Goal: Transaction & Acquisition: Purchase product/service

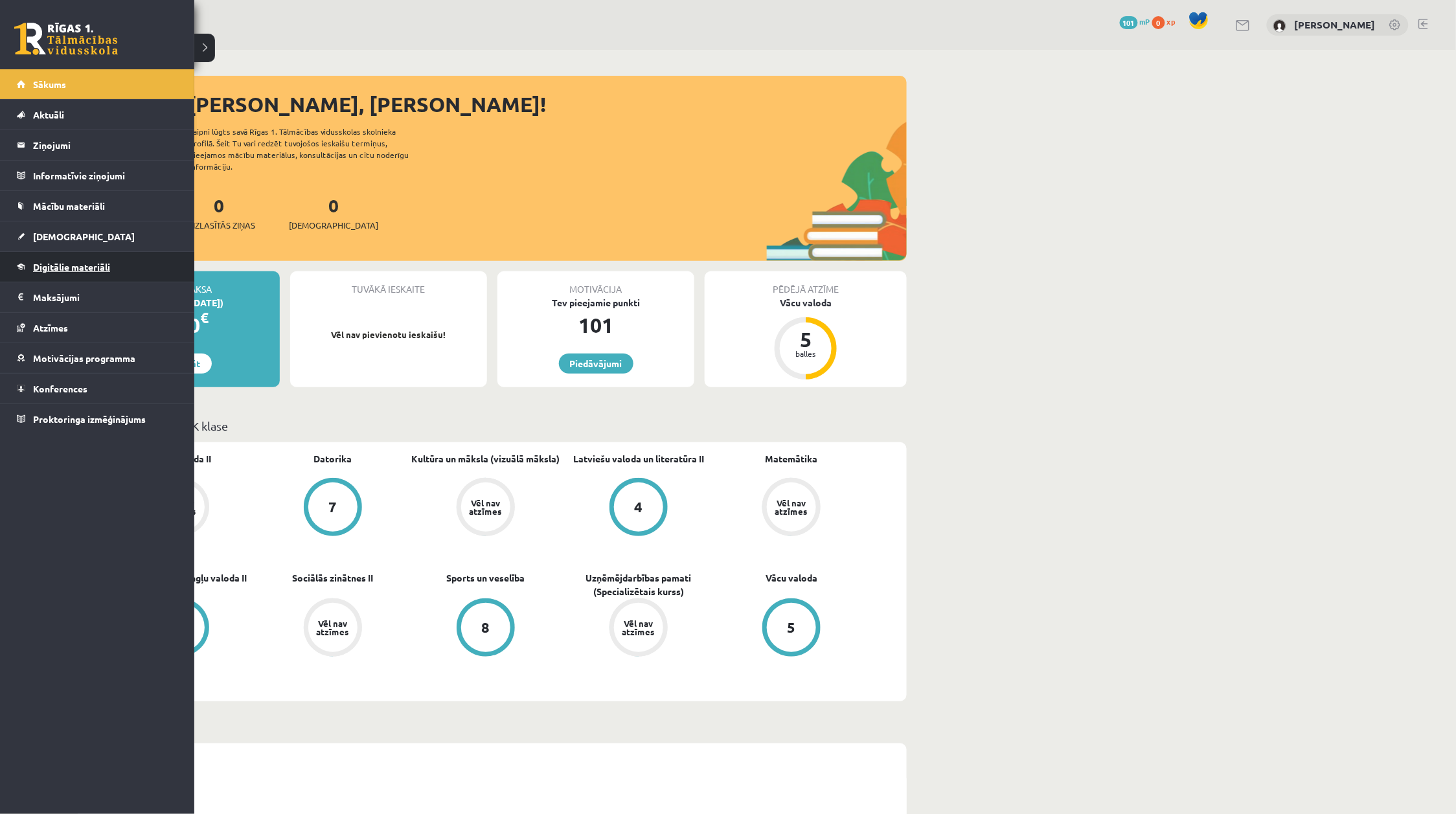
click at [53, 269] on span "Digitālie materiāli" at bounding box center [72, 266] width 77 height 12
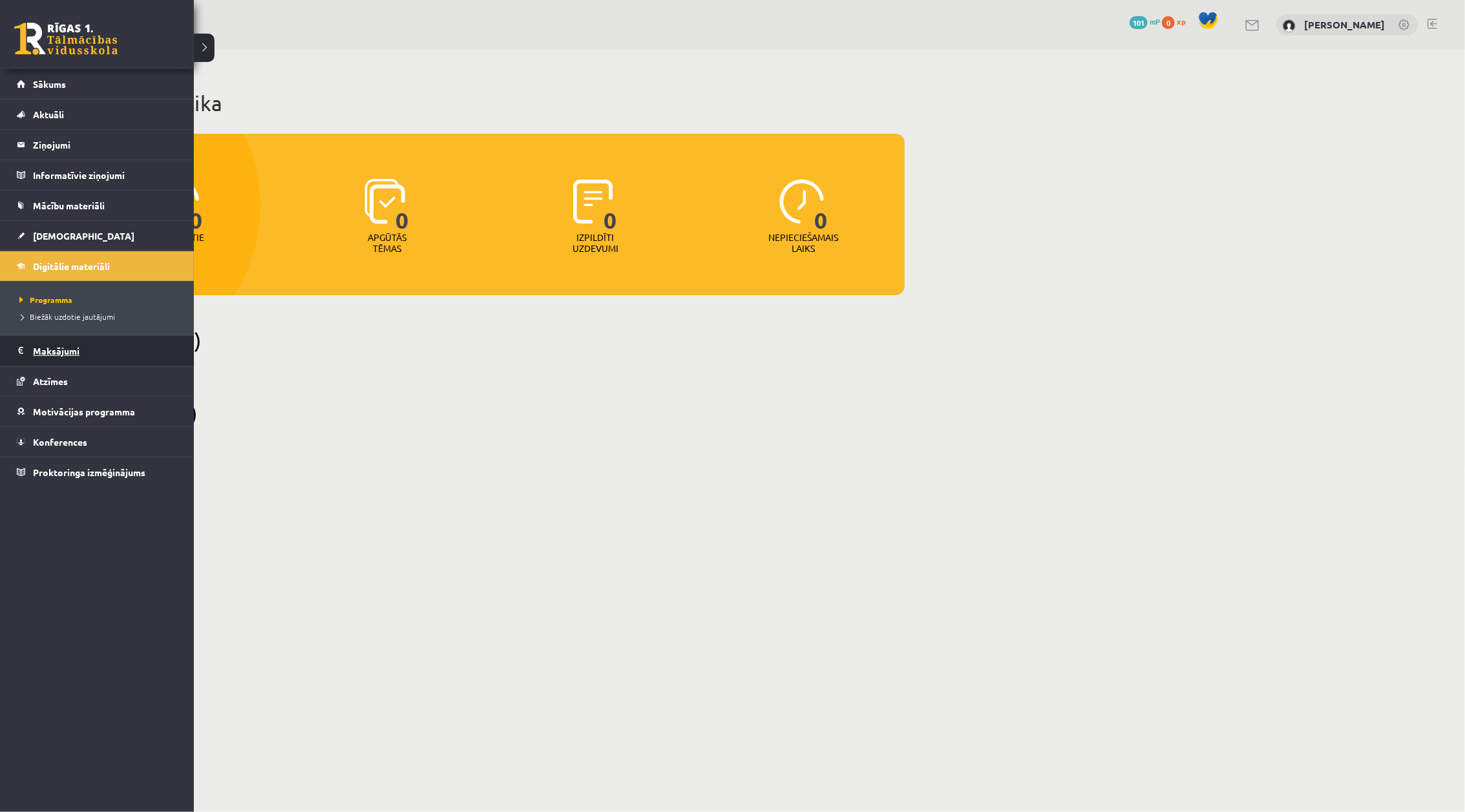
click at [55, 347] on legend "Maksājumi 0" at bounding box center [105, 350] width 145 height 30
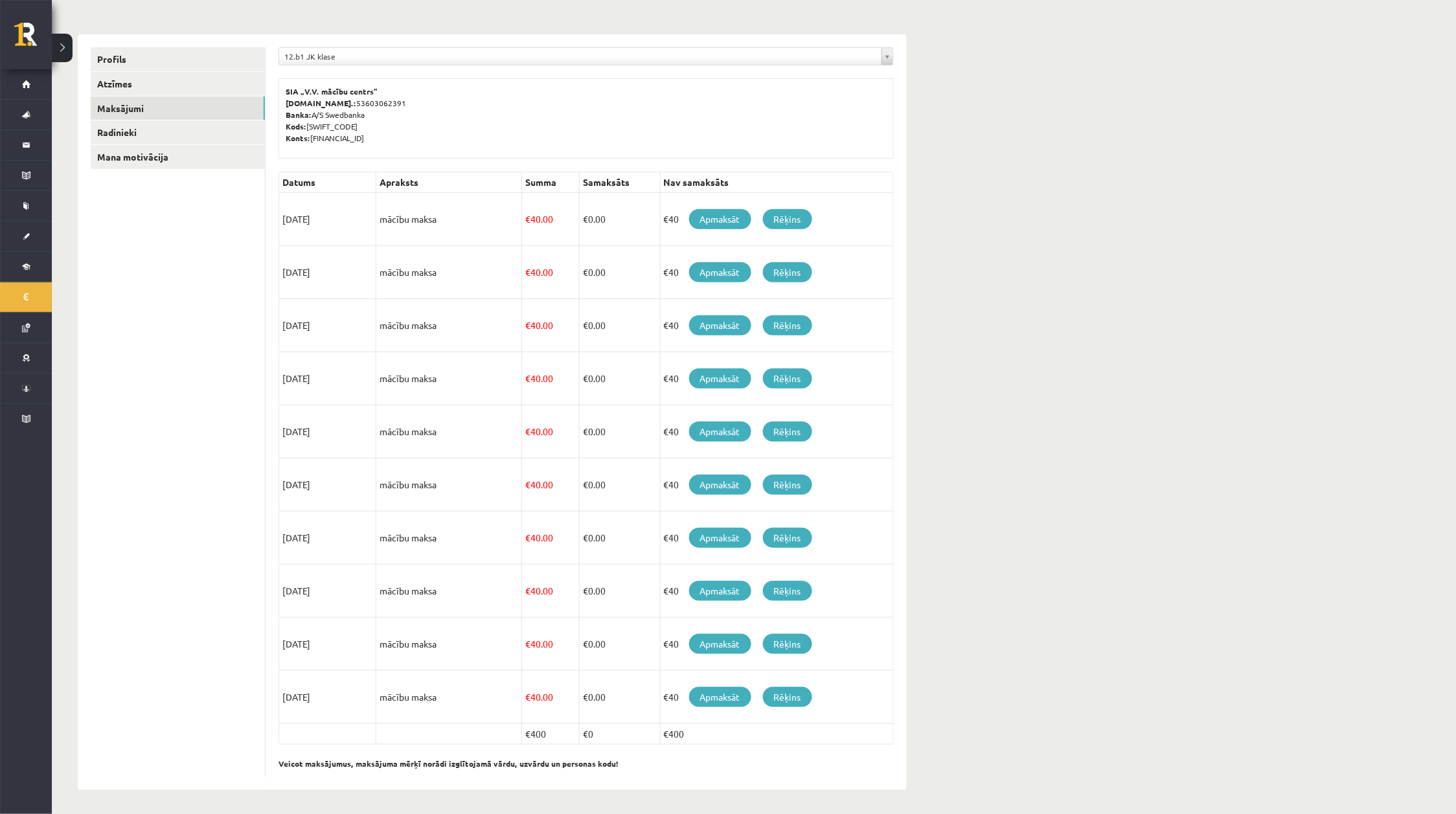
scroll to position [139, 0]
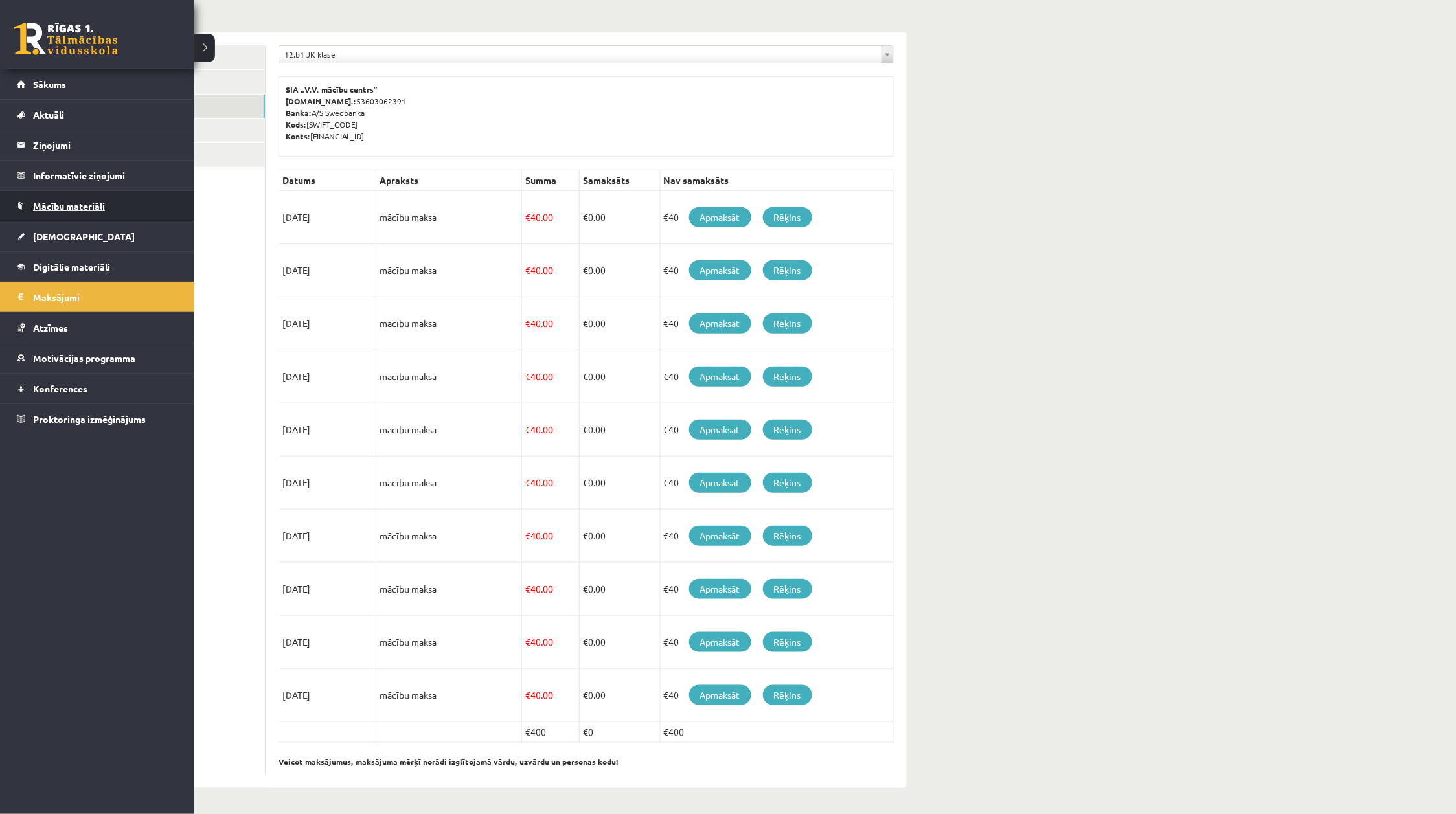
click at [49, 199] on link "Mācību materiāli" at bounding box center [97, 206] width 161 height 30
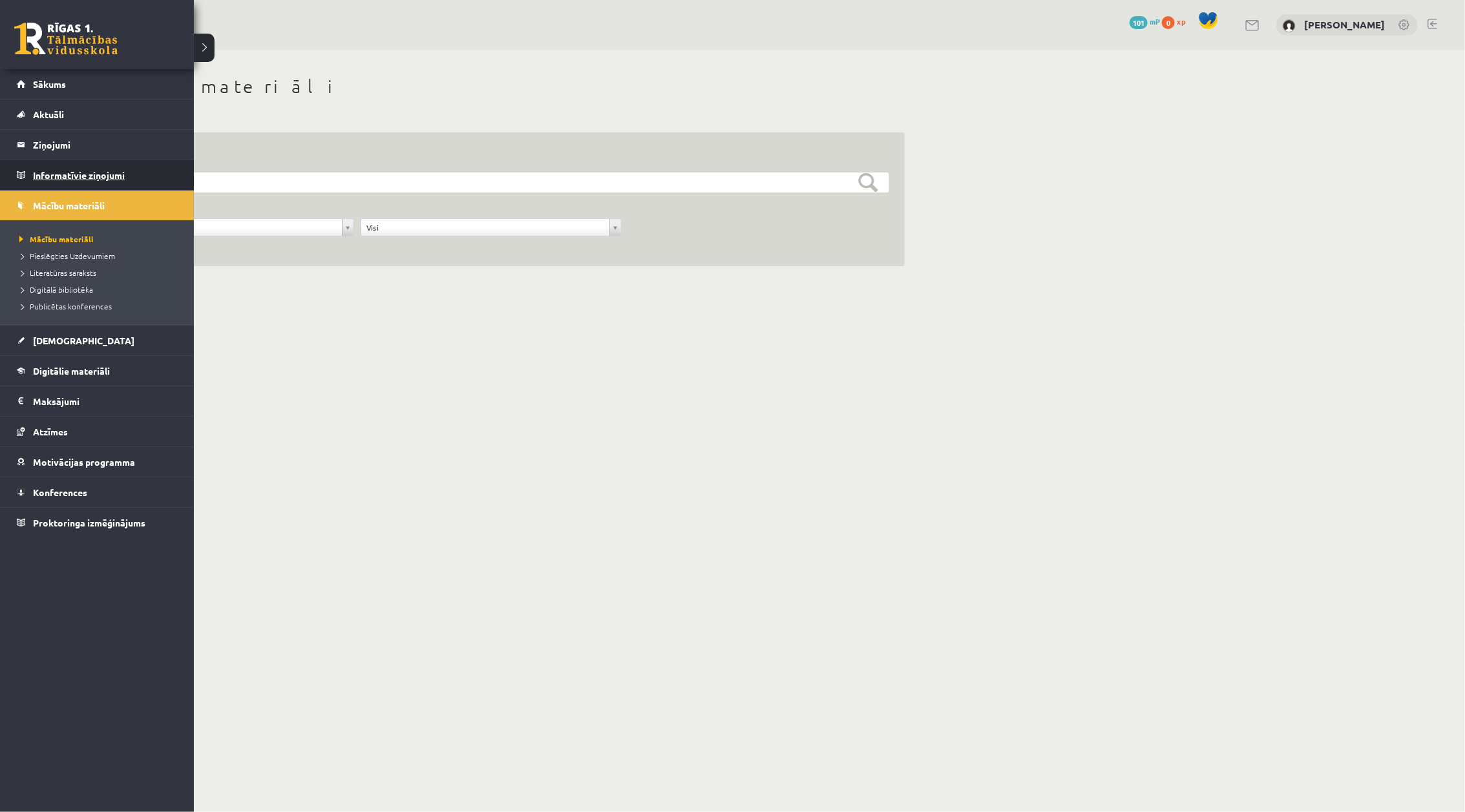
click at [43, 178] on legend "Informatīvie ziņojumi 0" at bounding box center [105, 175] width 145 height 30
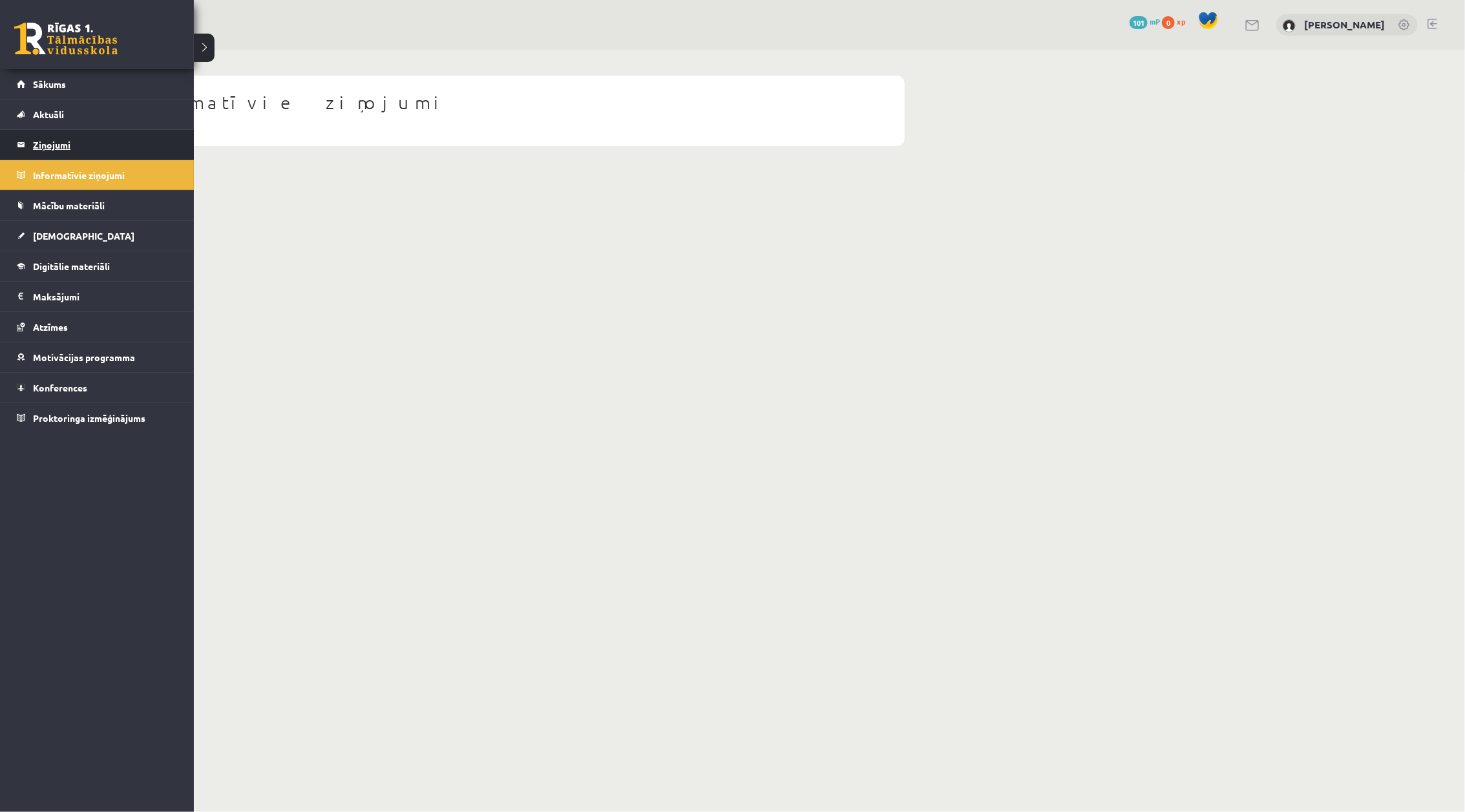
click at [37, 150] on legend "Ziņojumi 0" at bounding box center [105, 144] width 145 height 30
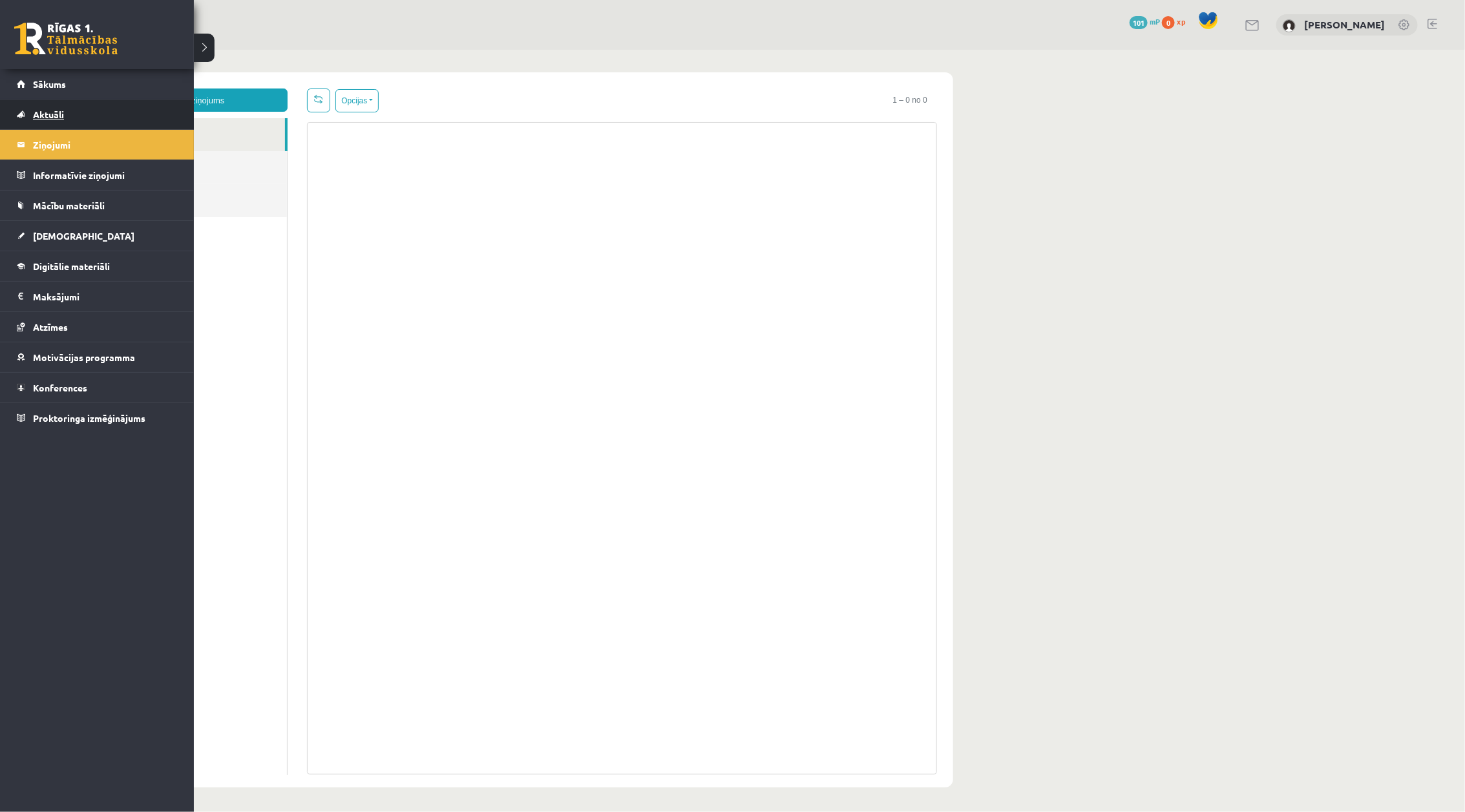
click at [36, 120] on link "Aktuāli" at bounding box center [97, 114] width 161 height 30
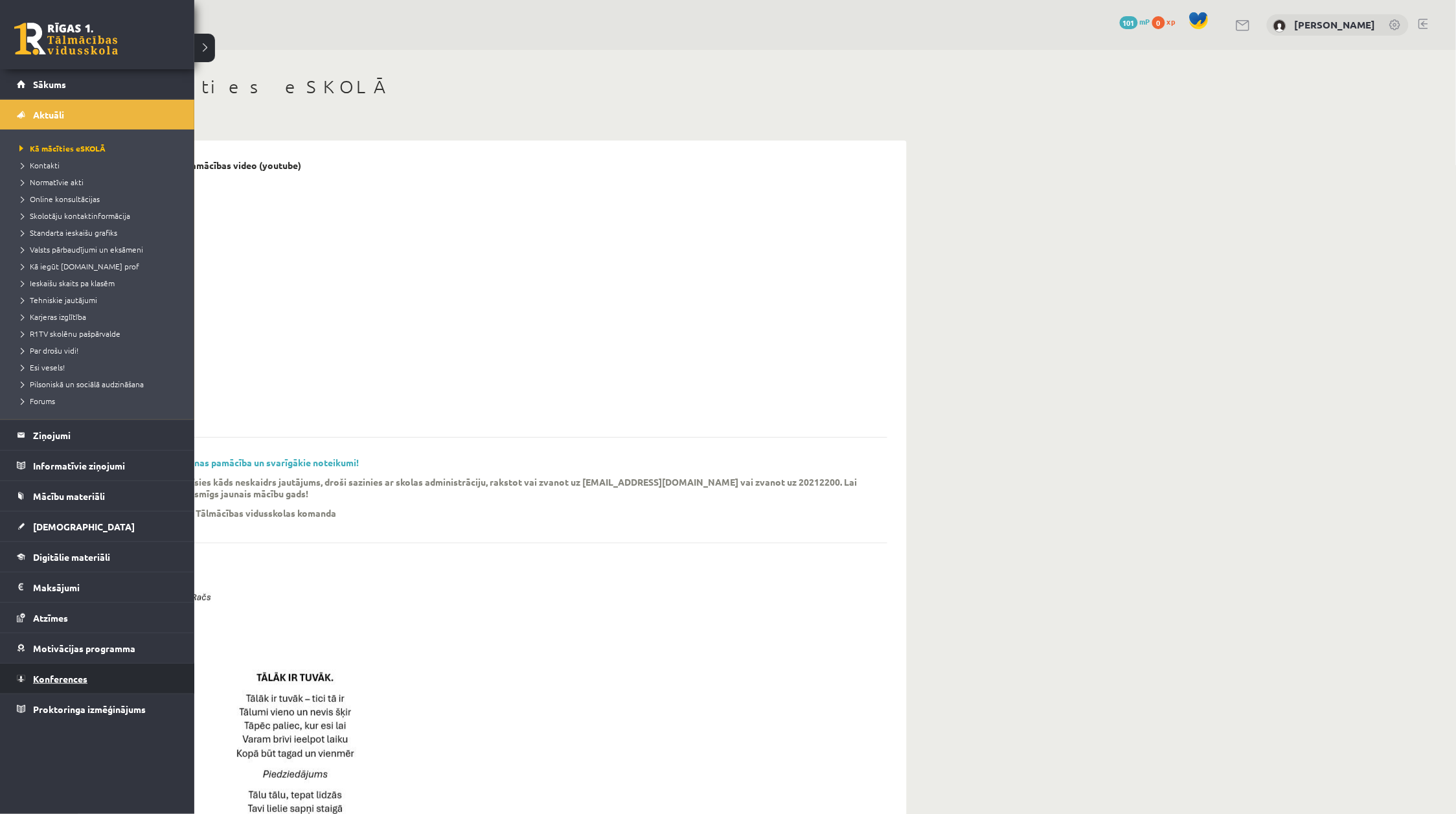
click at [86, 692] on link "Konferences" at bounding box center [97, 678] width 161 height 30
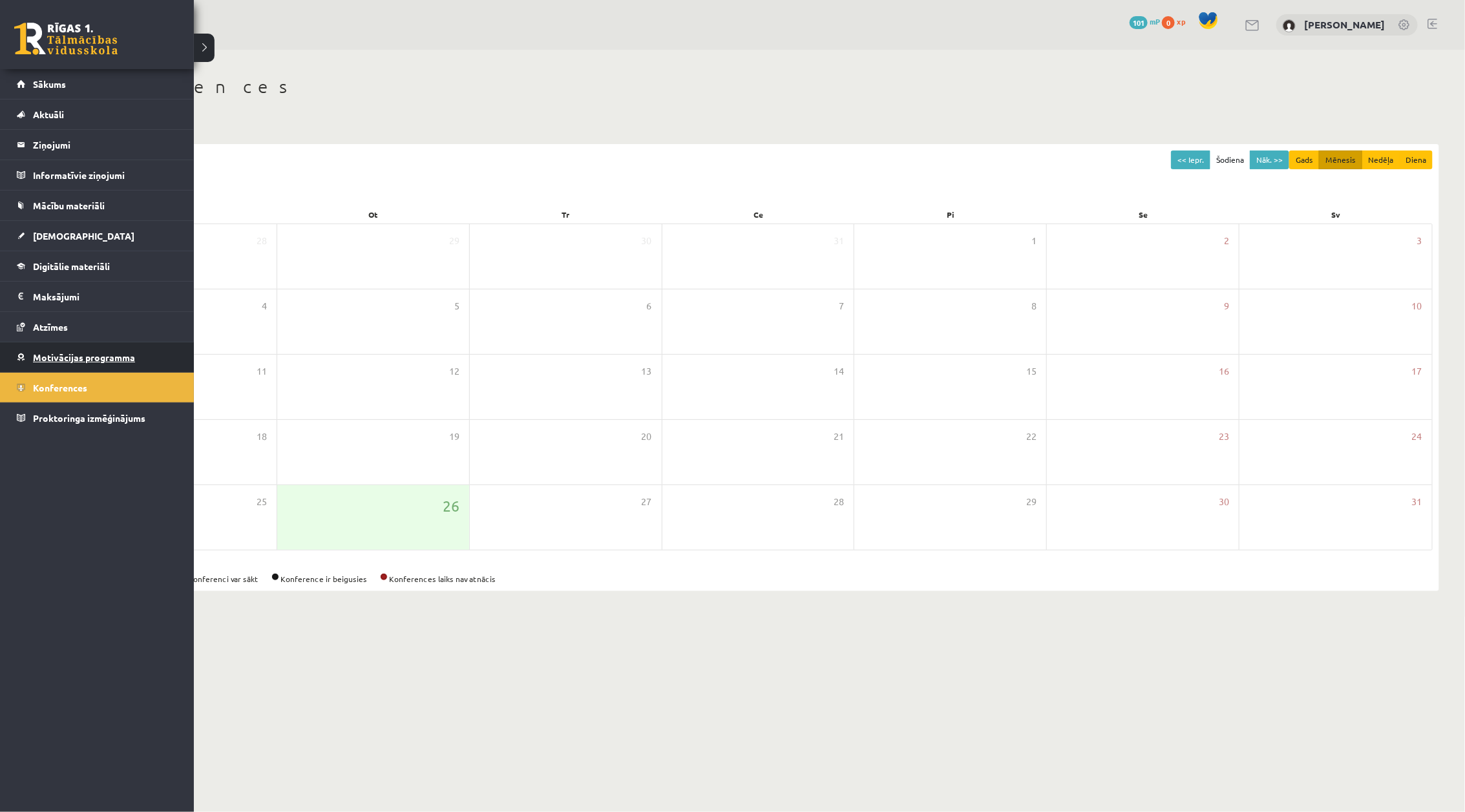
click at [42, 363] on span "Motivācijas programma" at bounding box center [84, 357] width 102 height 12
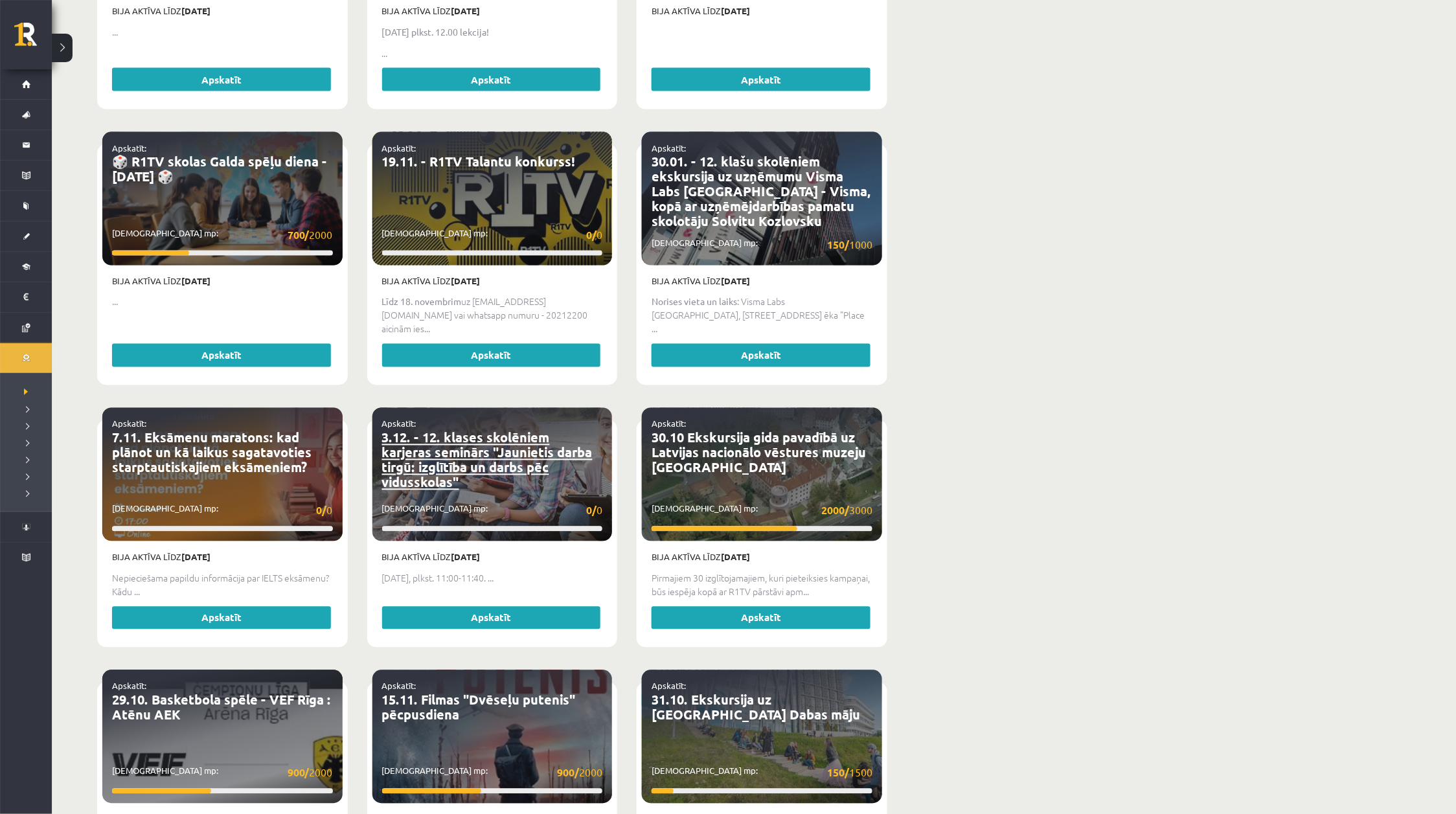
scroll to position [728, 0]
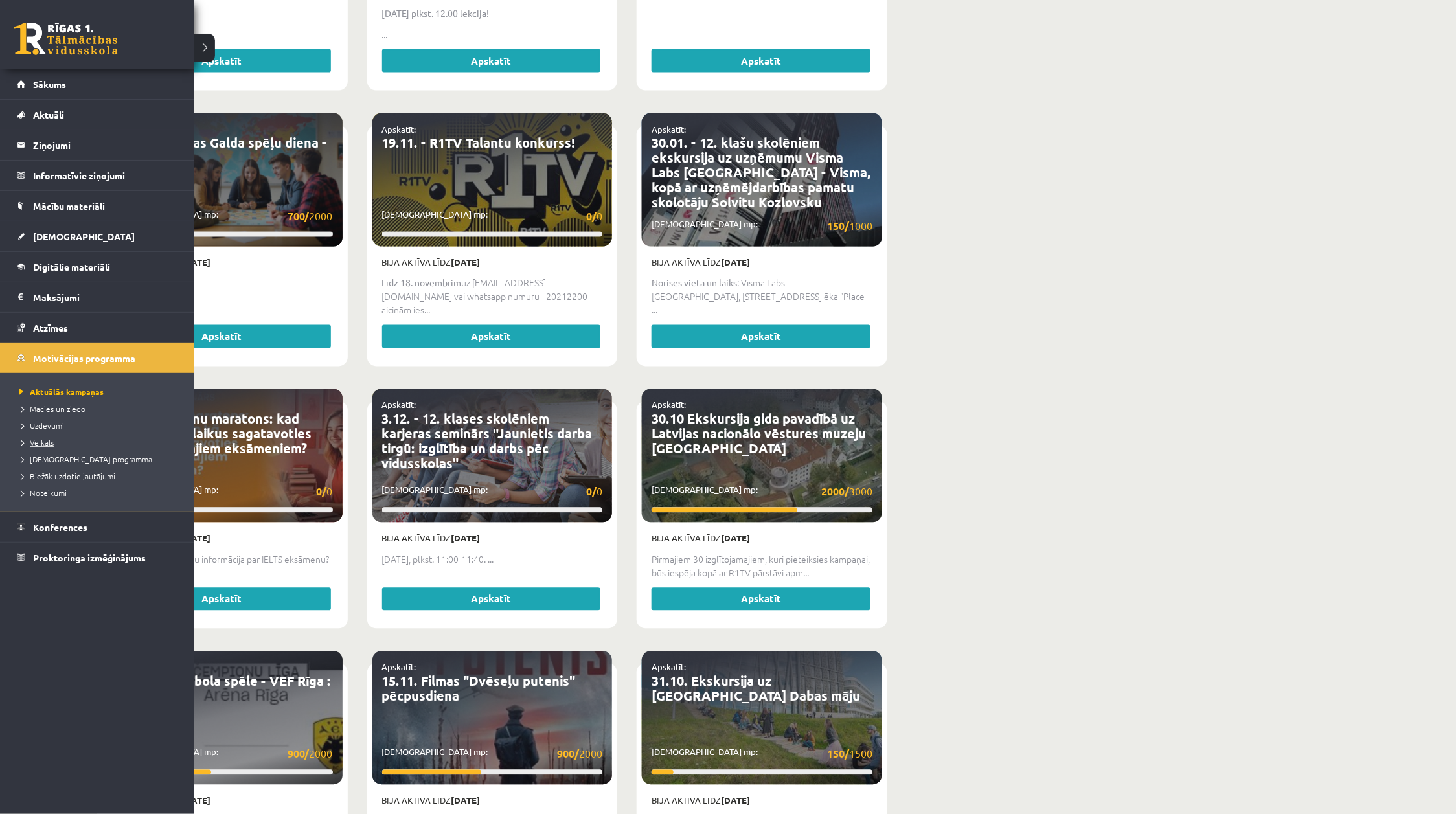
click at [59, 443] on link "Veikals" at bounding box center [99, 442] width 165 height 12
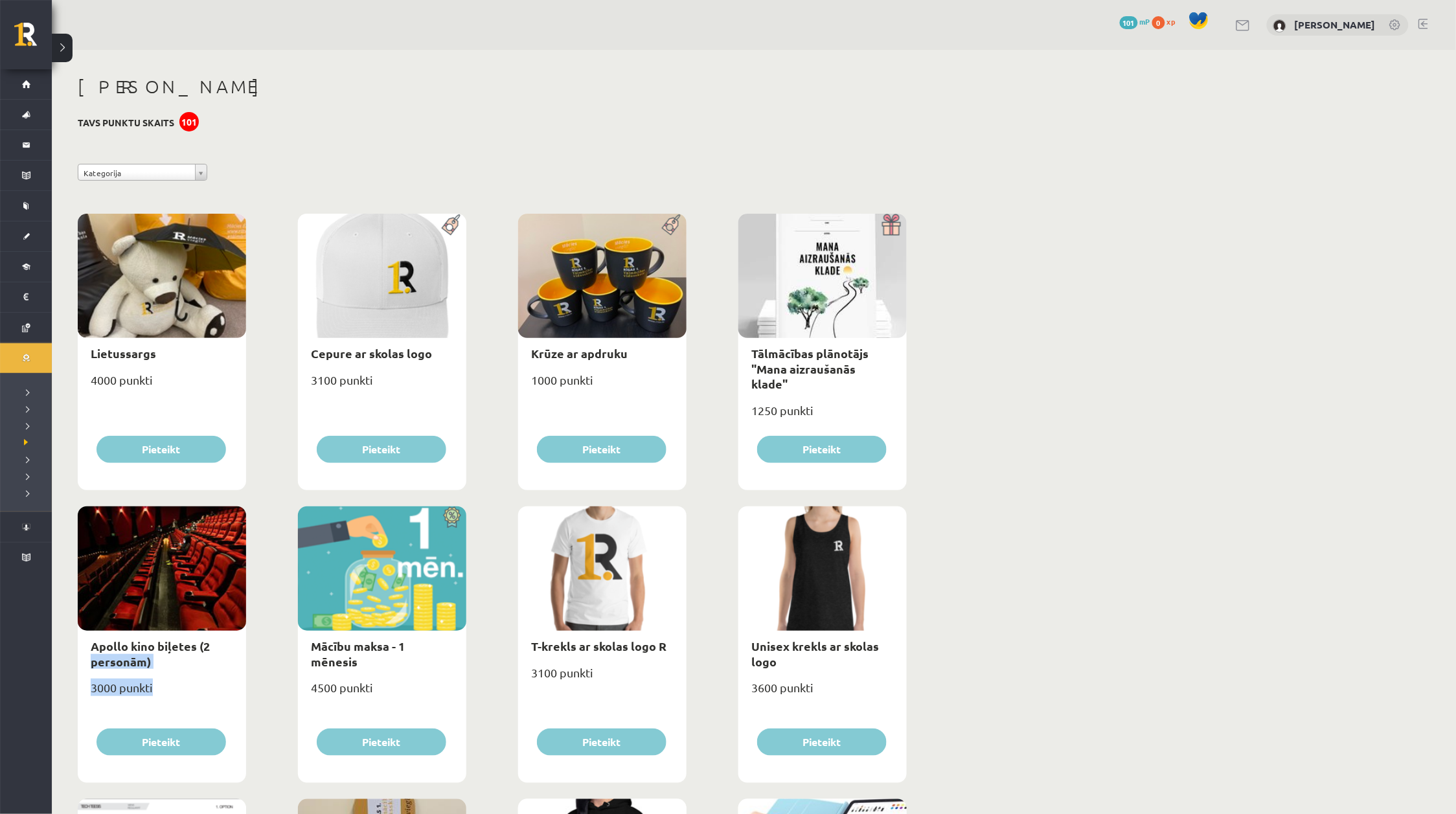
drag, startPoint x: 189, startPoint y: 690, endPoint x: 85, endPoint y: 675, distance: 105.1
click at [85, 675] on div "Apollo kino biļetes (2 personām) 3000 punkti Pieteikt" at bounding box center [162, 644] width 168 height 277
click at [206, 680] on div "3000 punkti" at bounding box center [162, 692] width 168 height 33
click at [134, 674] on div "Apollo kino biļetes (2 personām)" at bounding box center [162, 653] width 168 height 46
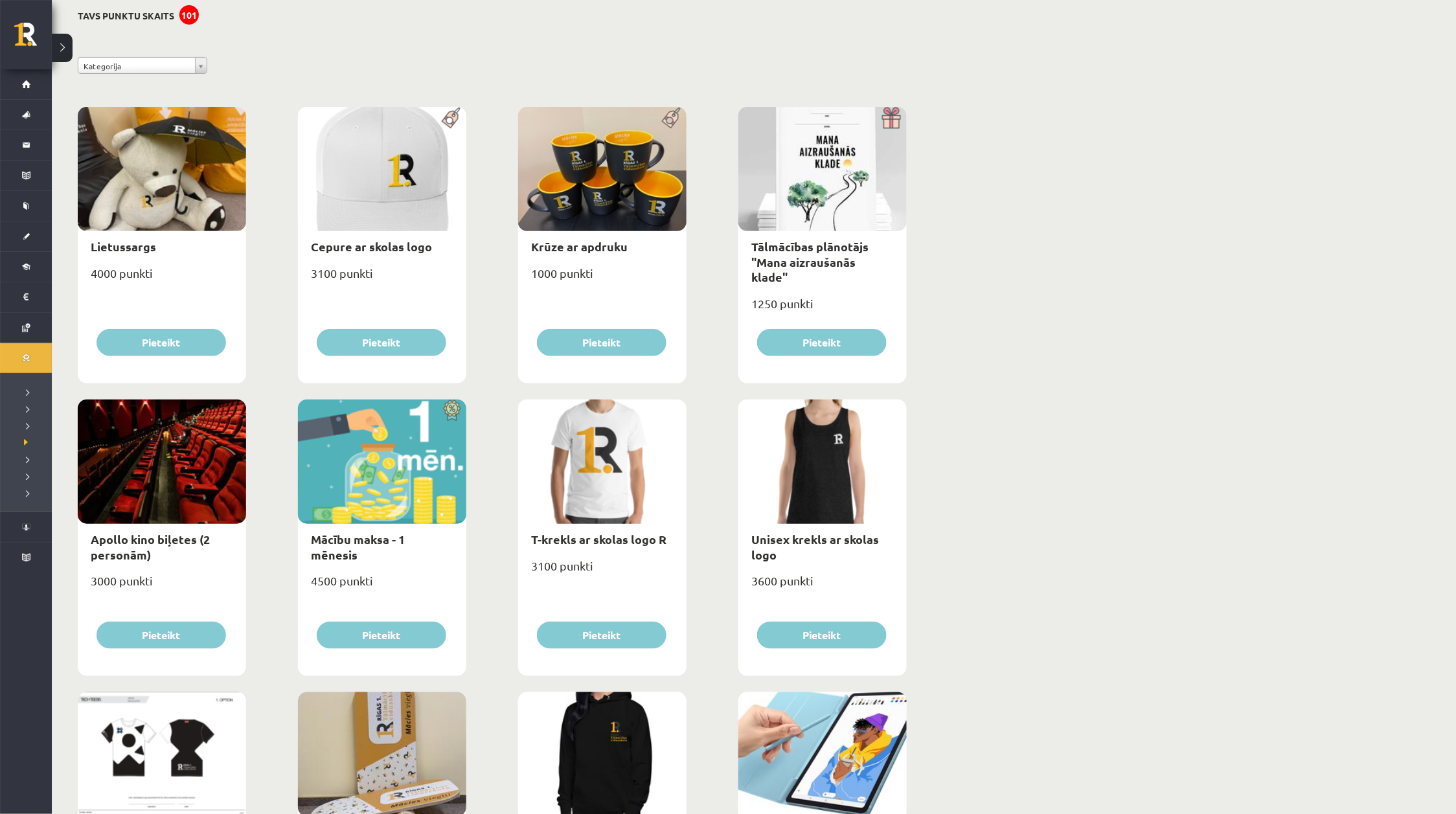
scroll to position [243, 0]
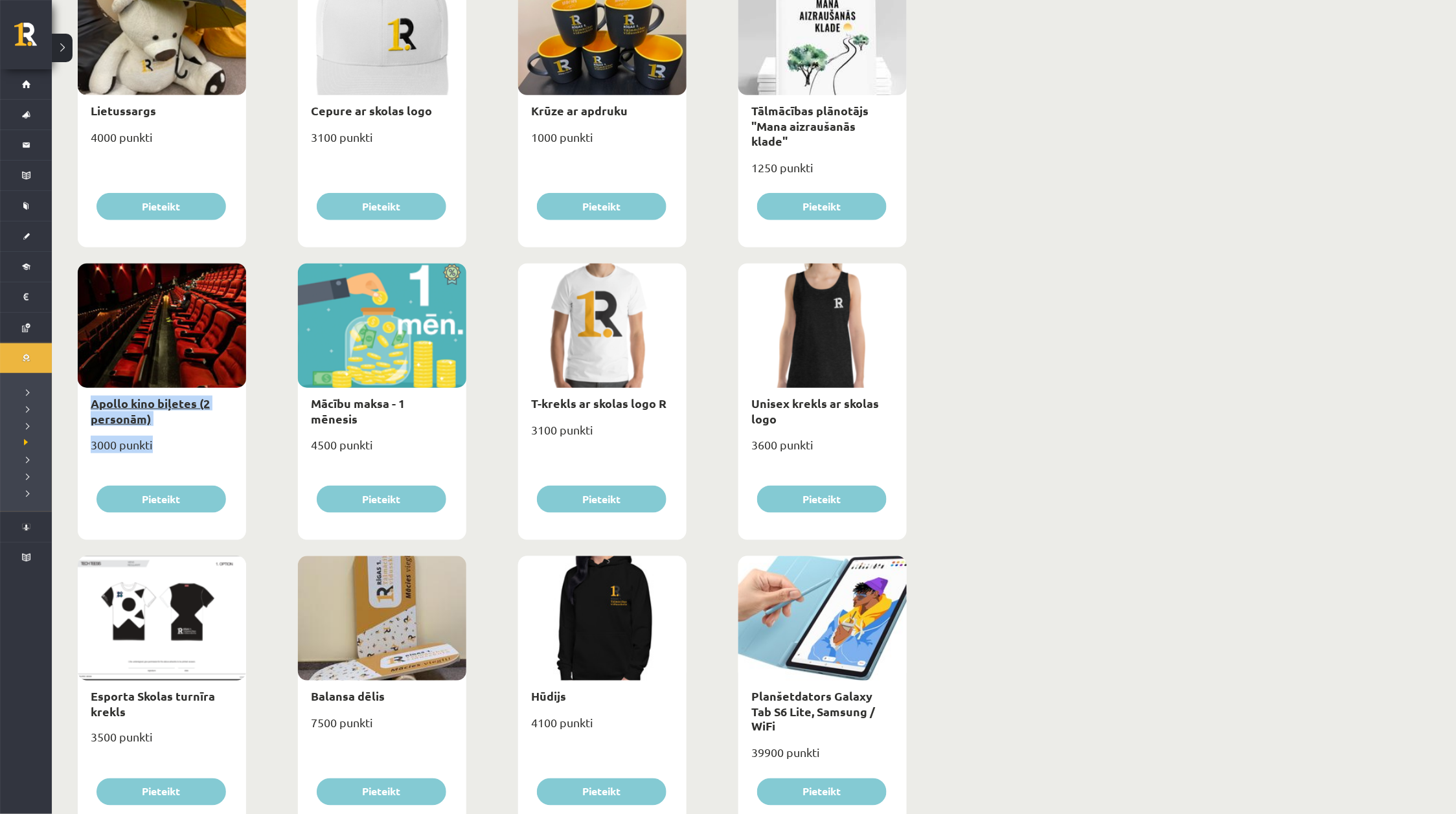
drag, startPoint x: 169, startPoint y: 436, endPoint x: 107, endPoint y: 402, distance: 70.7
click at [79, 386] on div "Apollo kino biļetes (2 personām) 3000 punkti Pieteikt" at bounding box center [162, 402] width 168 height 277
click at [154, 434] on div "3000 punkti" at bounding box center [162, 450] width 168 height 33
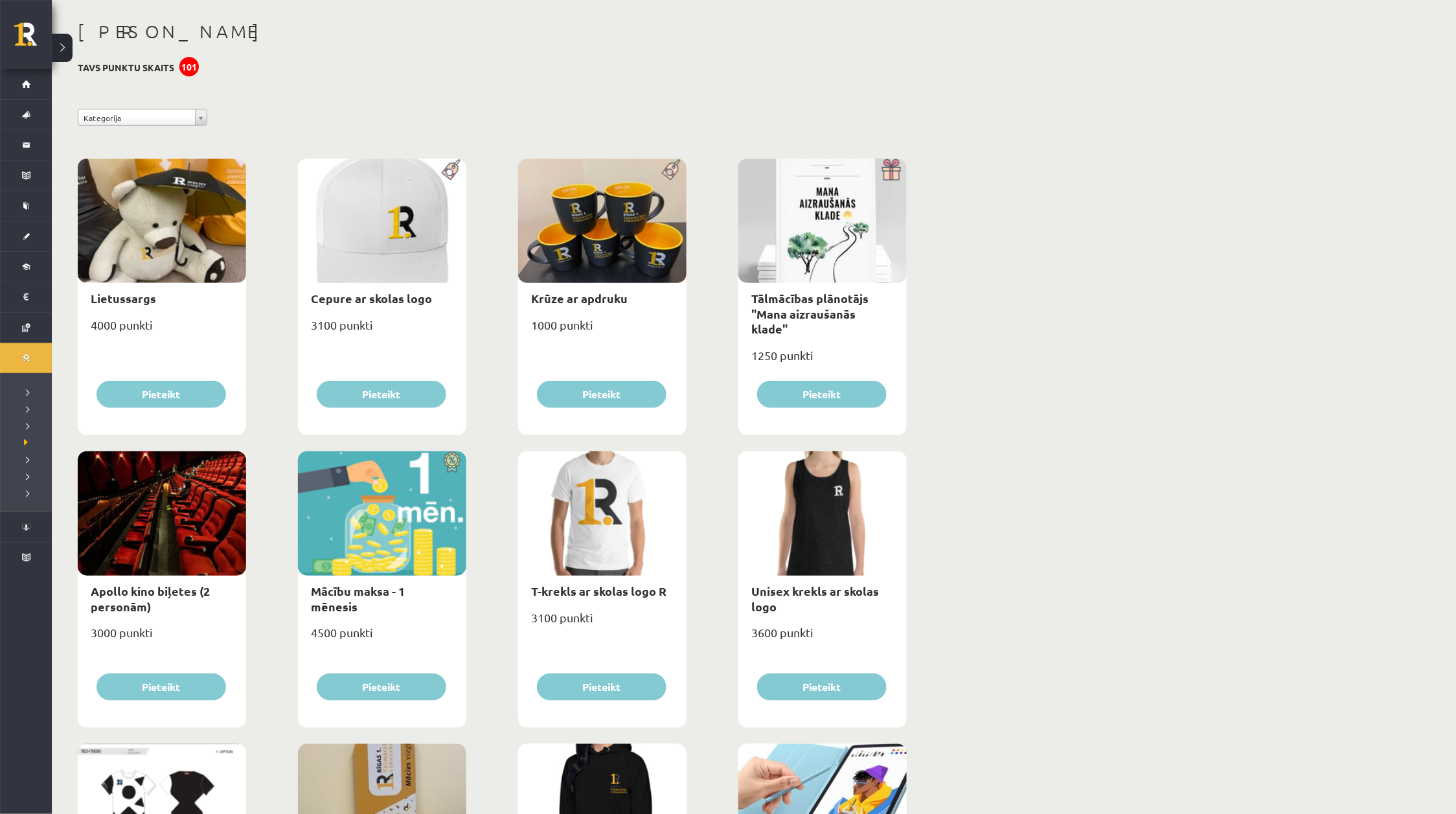
scroll to position [0, 0]
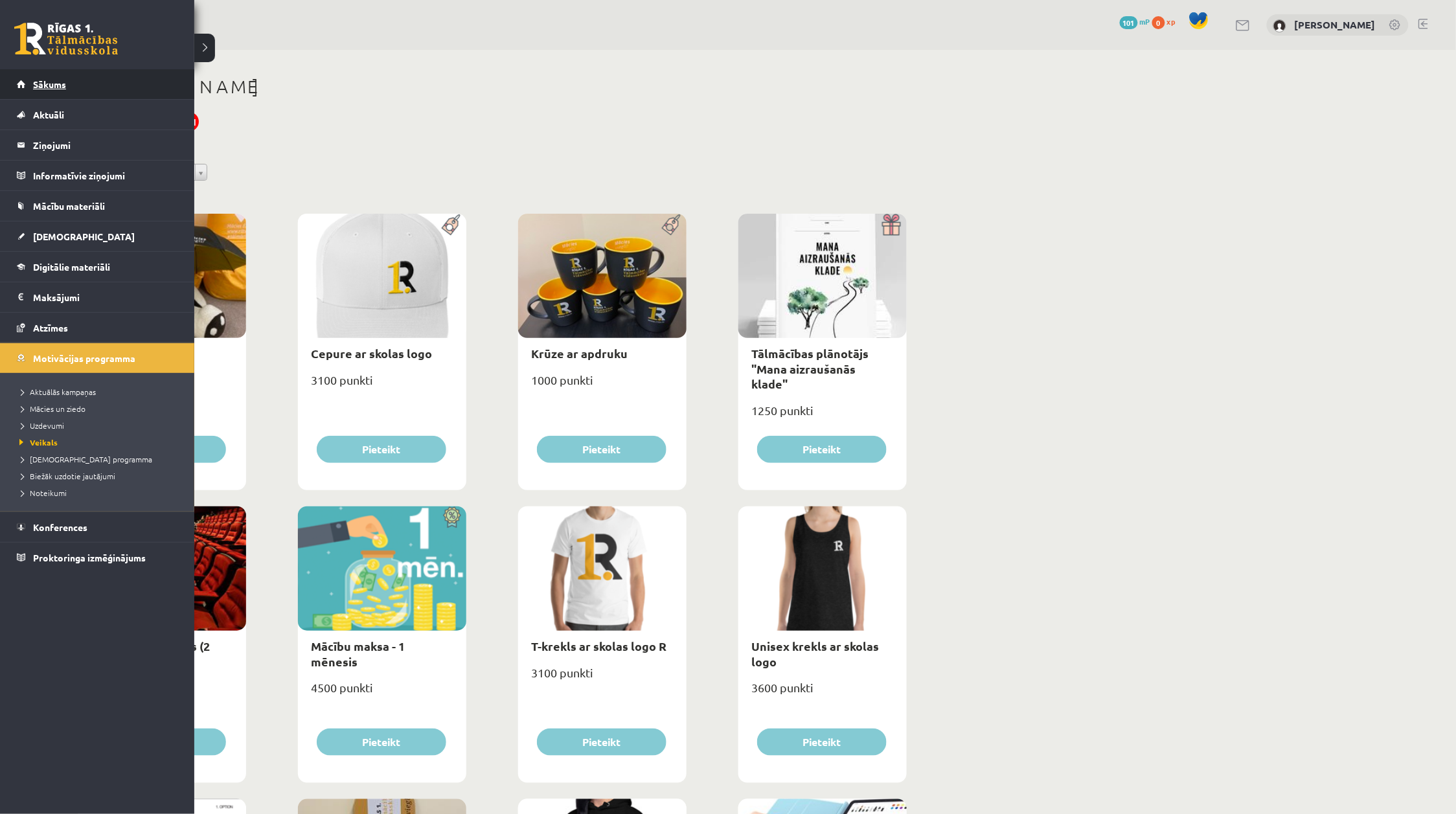
click at [46, 94] on link "Sākums" at bounding box center [97, 84] width 161 height 30
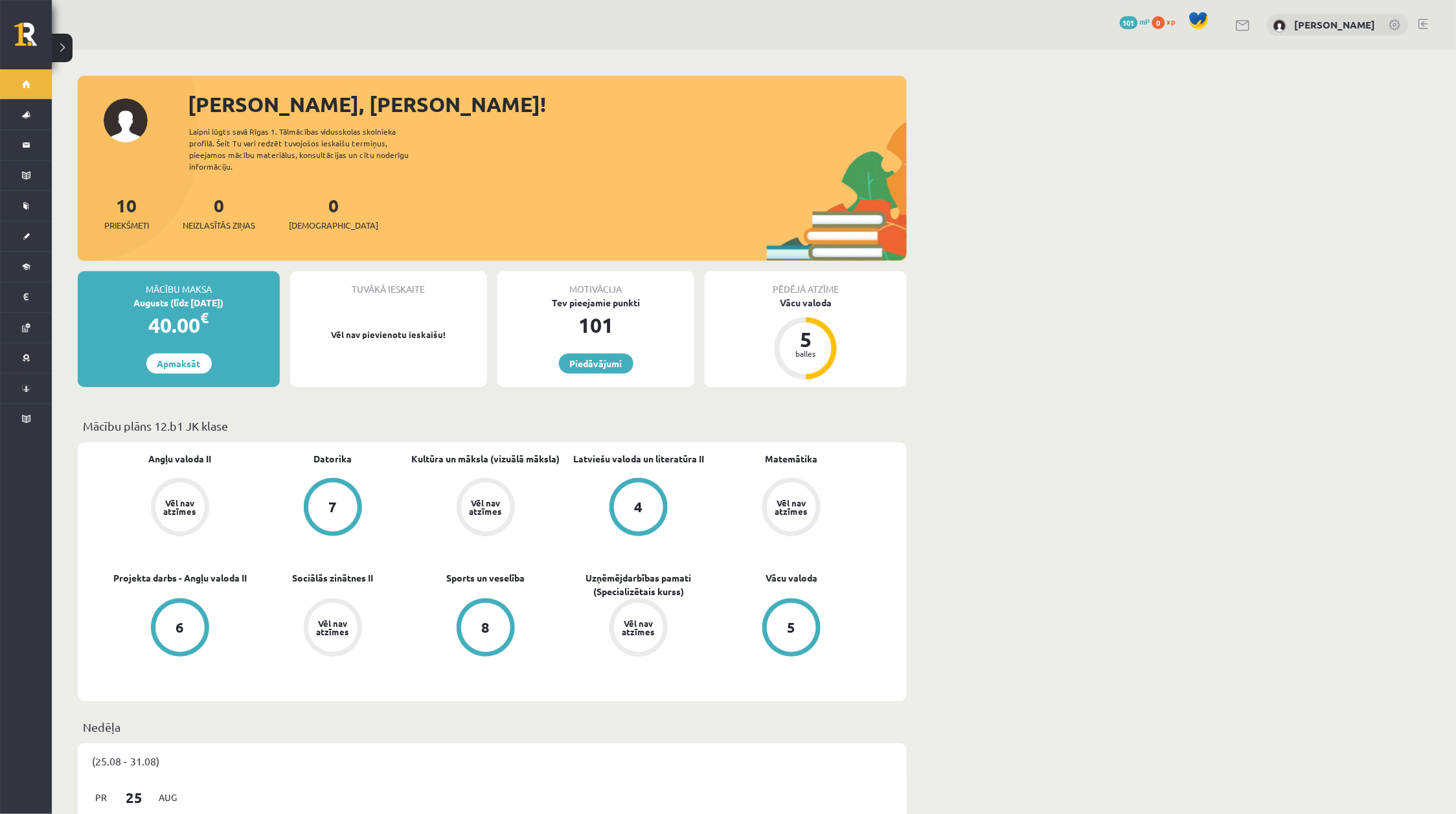
click at [156, 354] on link "Apmaksāt" at bounding box center [179, 364] width 65 height 20
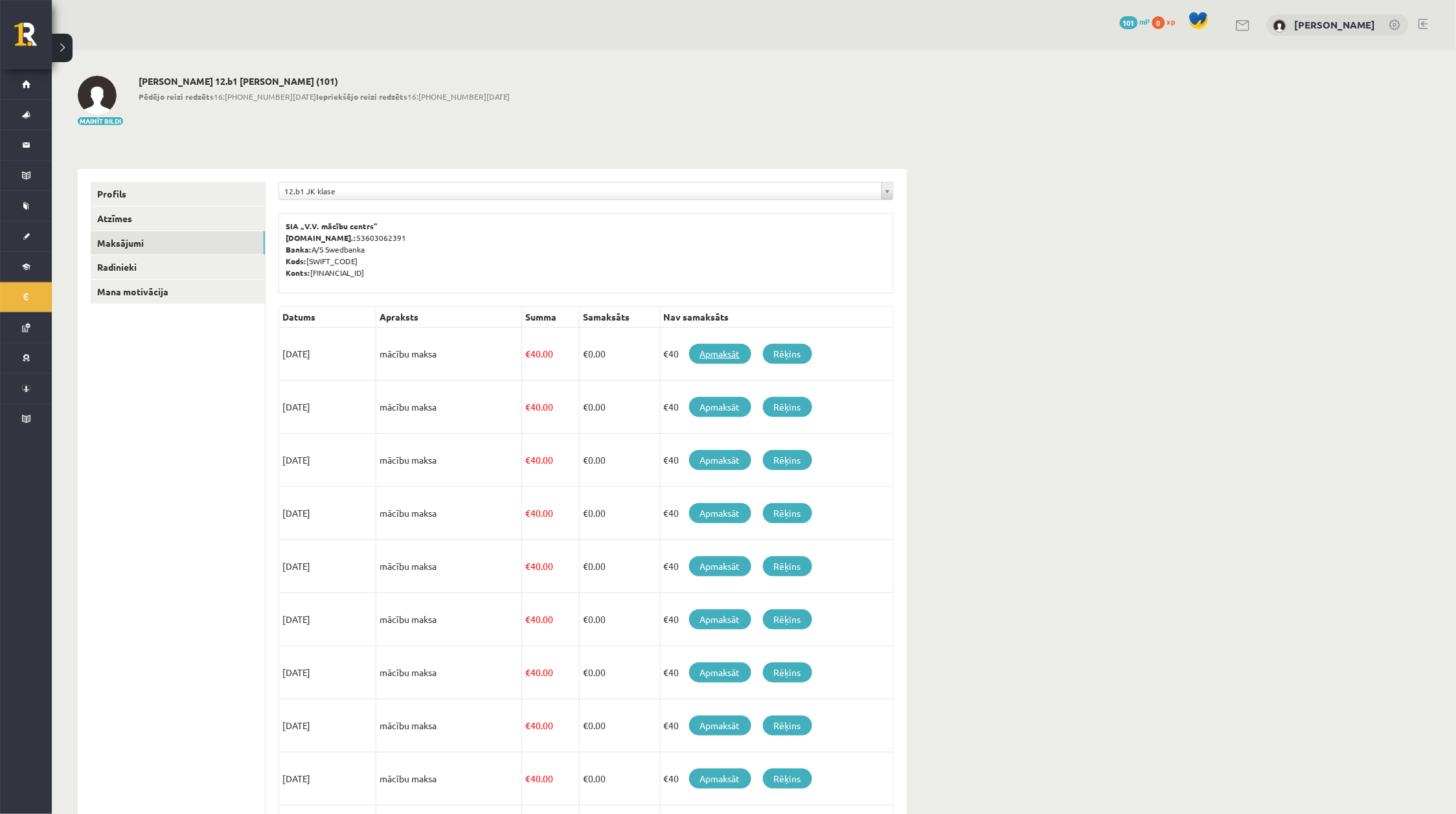
click at [713, 357] on link "Apmaksāt" at bounding box center [720, 354] width 62 height 20
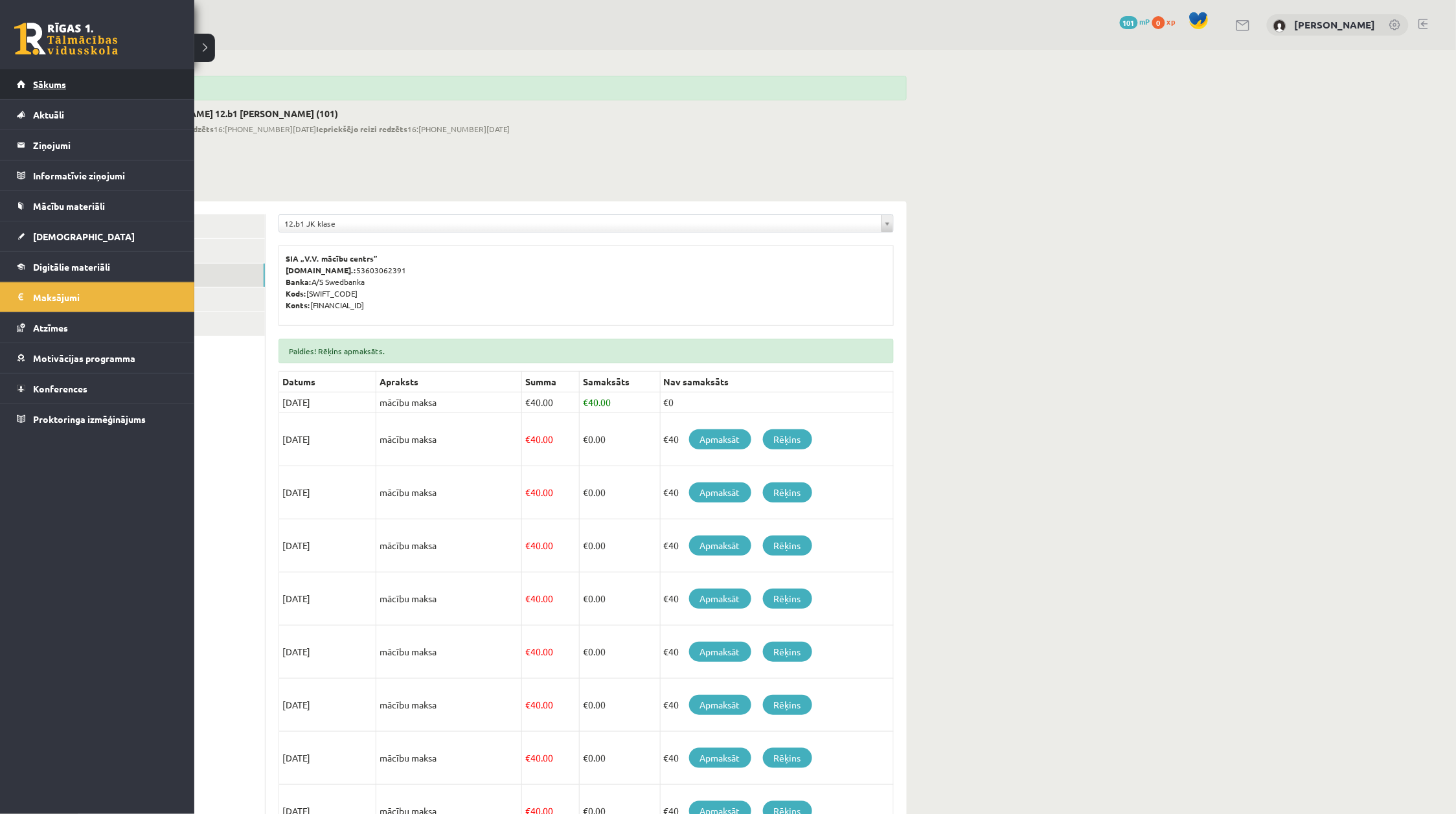
click at [21, 84] on link "Sākums" at bounding box center [97, 84] width 161 height 30
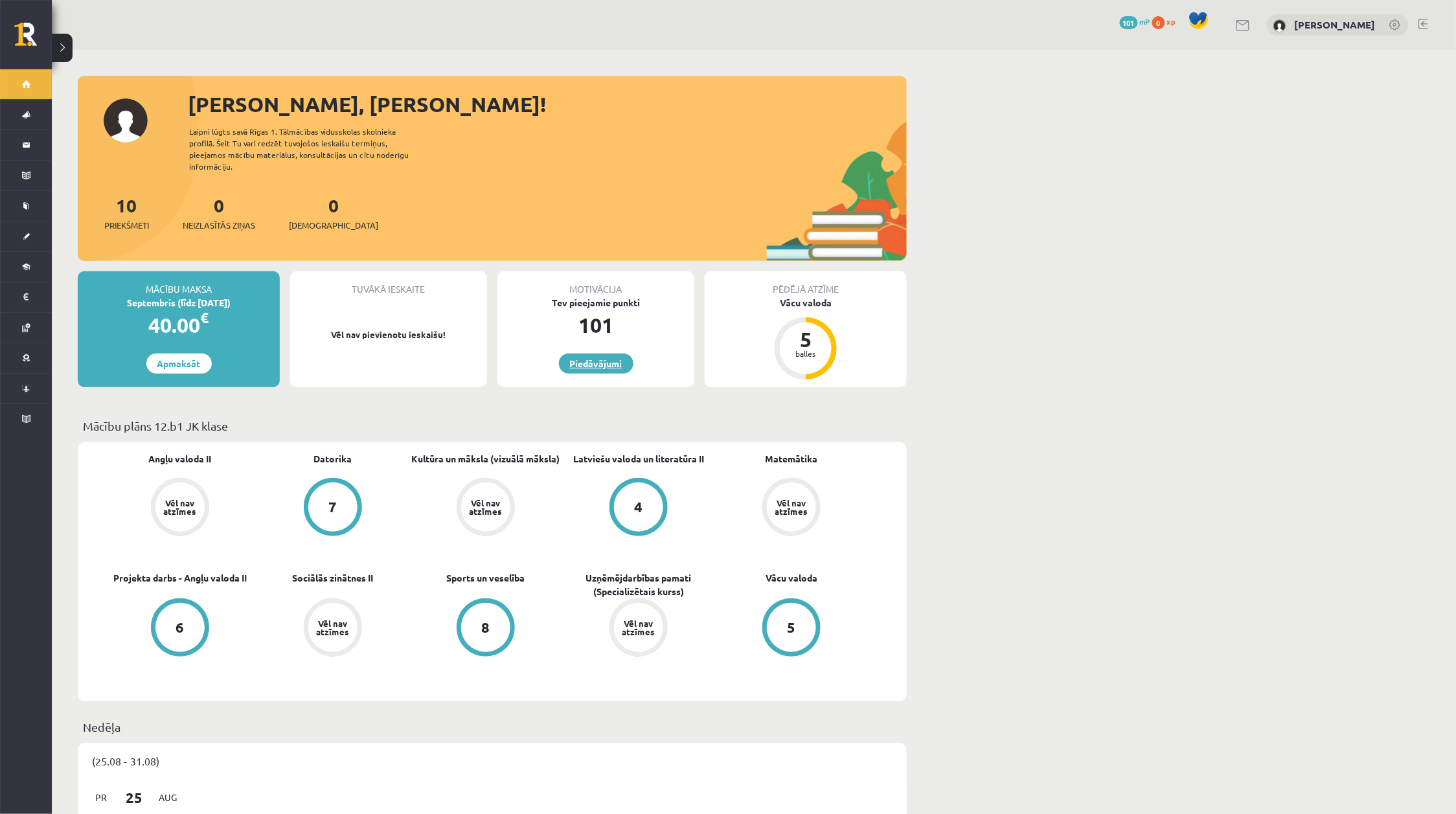
click at [577, 354] on link "Piedāvājumi" at bounding box center [596, 364] width 74 height 20
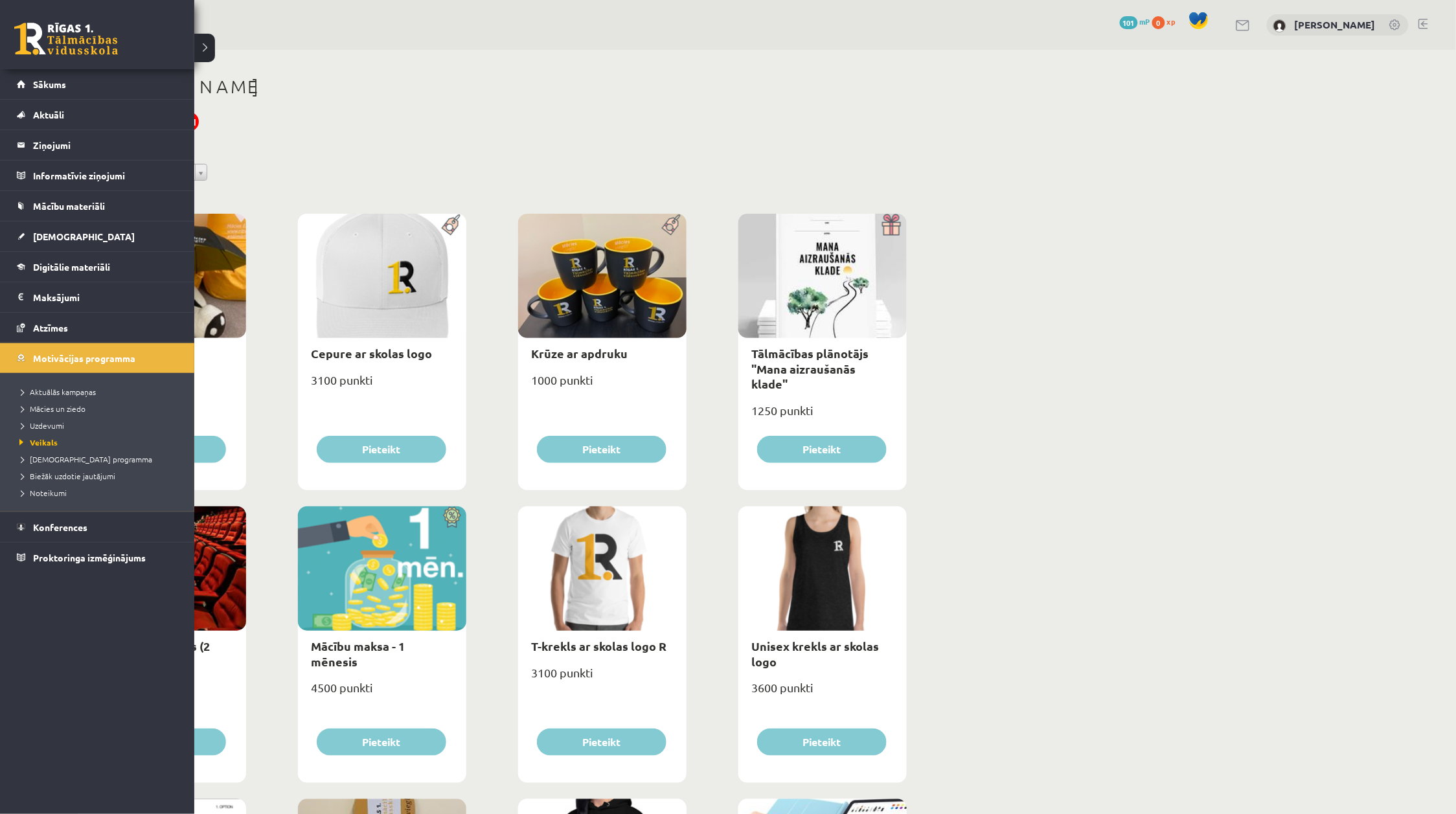
click at [33, 29] on link at bounding box center [65, 39] width 104 height 33
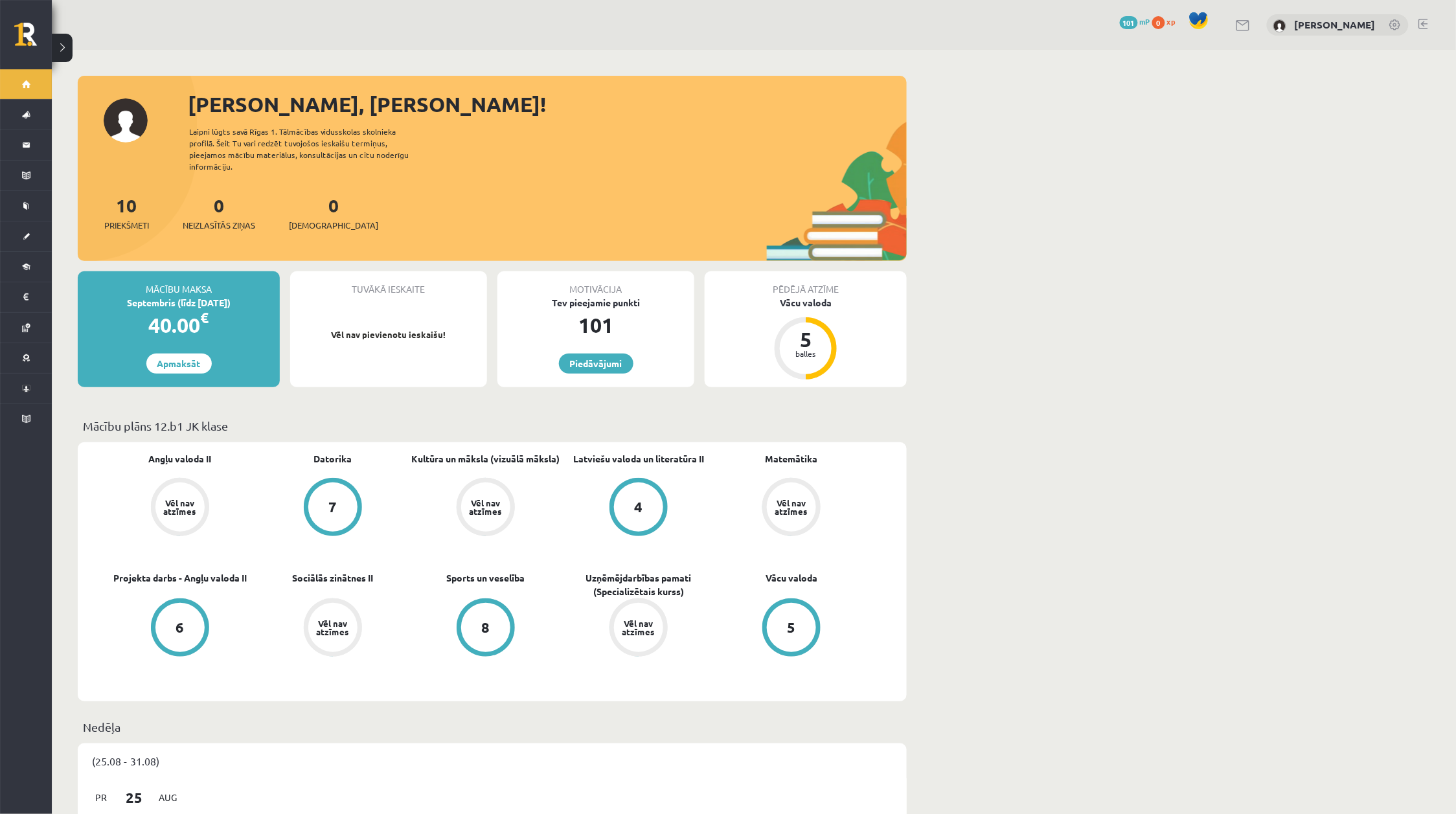
click at [1202, 22] on span at bounding box center [1199, 21] width 19 height 19
